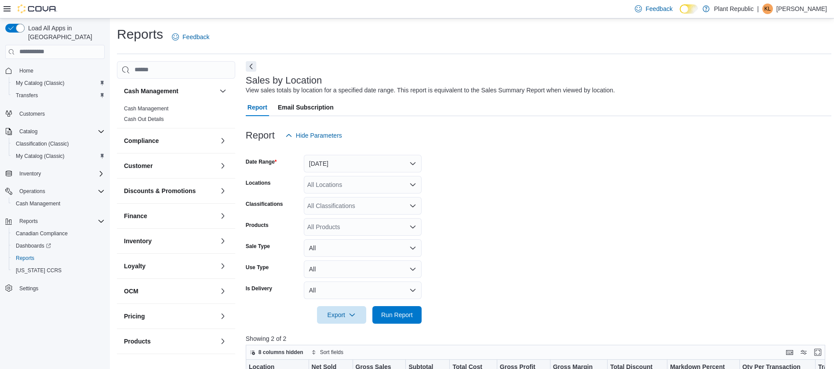
click at [804, 7] on p "[PERSON_NAME]" at bounding box center [801, 9] width 51 height 11
click at [766, 79] on button "Sign Out" at bounding box center [782, 85] width 81 height 14
